Goal: Entertainment & Leisure: Browse casually

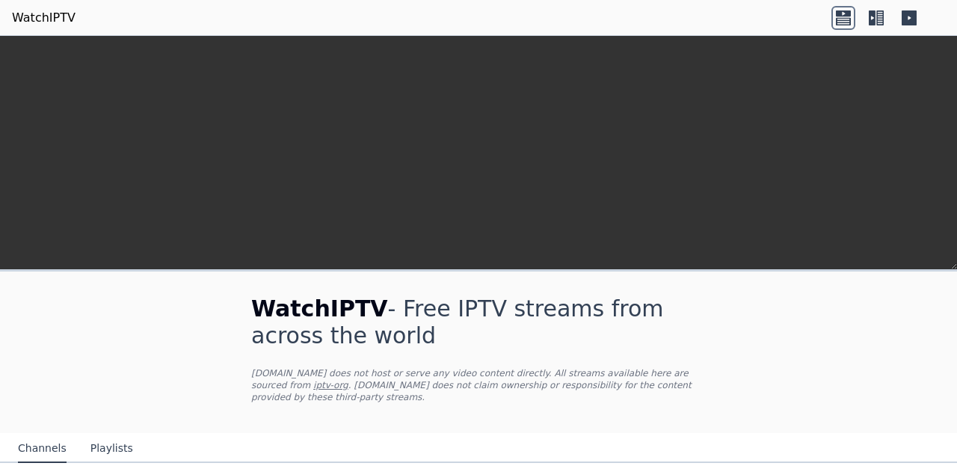
scroll to position [330, 0]
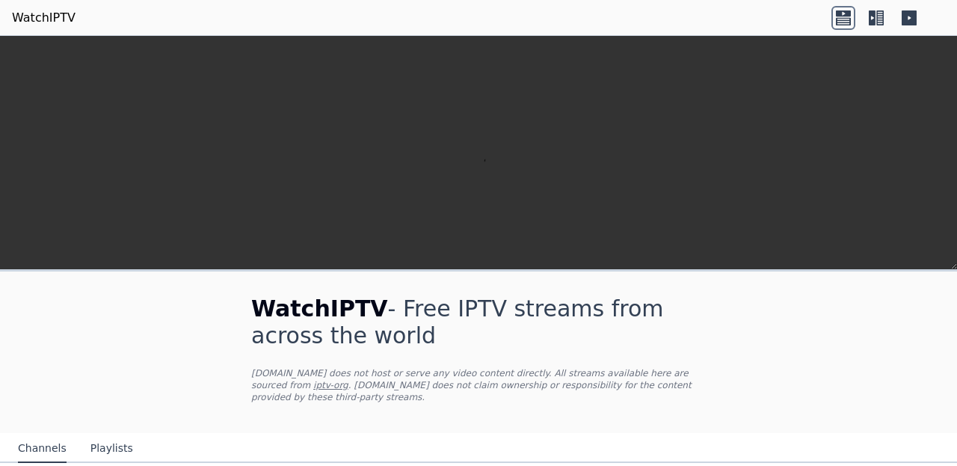
scroll to position [354, 0]
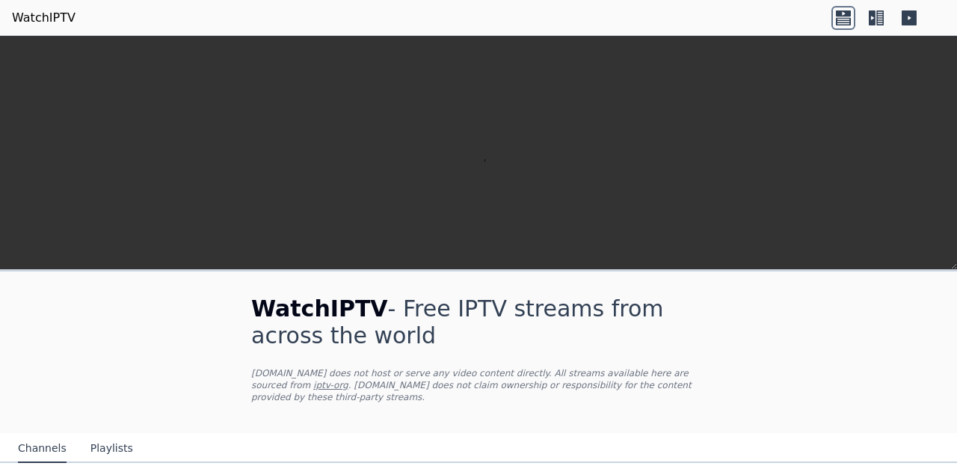
scroll to position [639, 0]
